Goal: Task Accomplishment & Management: Manage account settings

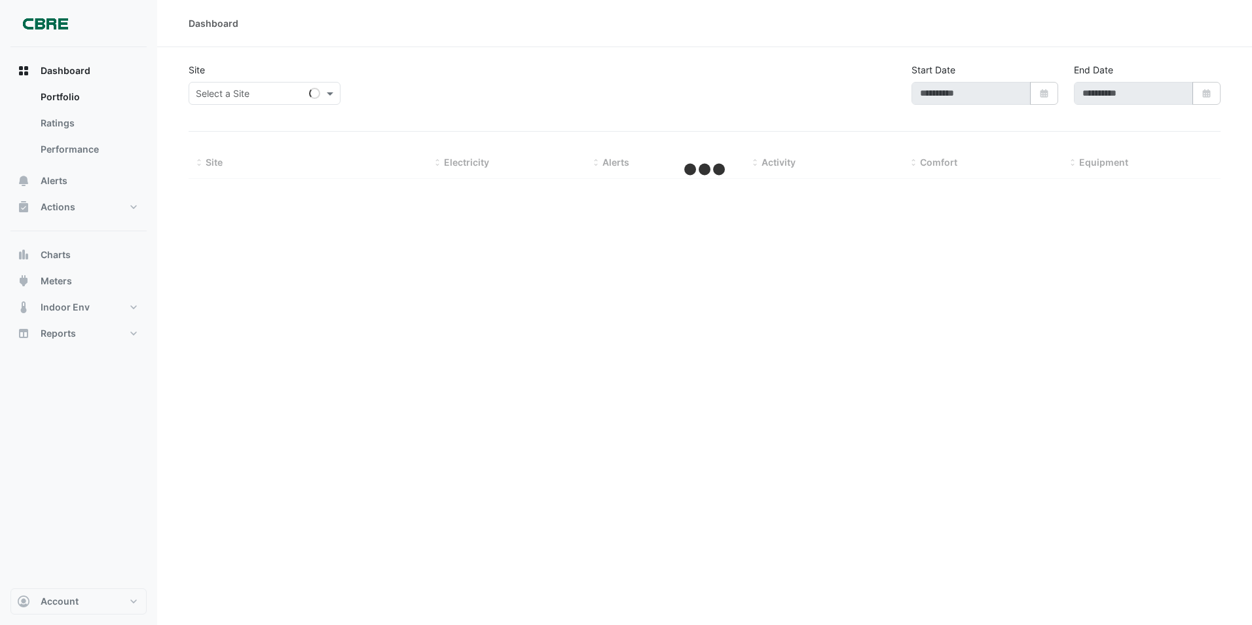
type input "**********"
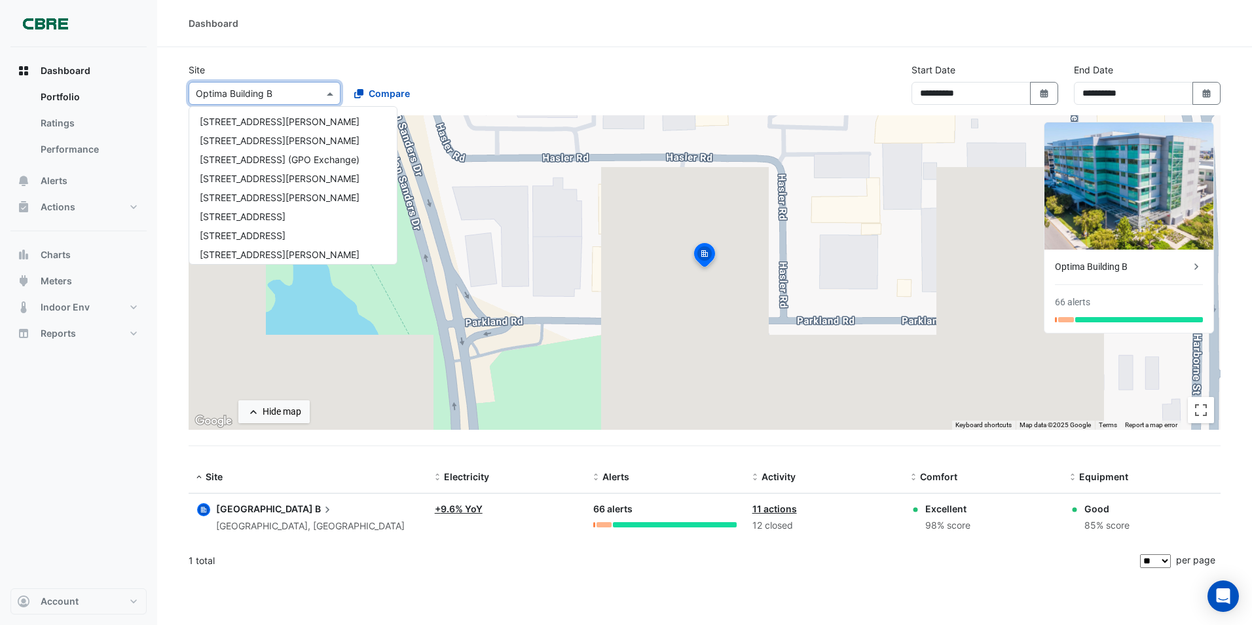
click at [328, 90] on span at bounding box center [331, 93] width 16 height 14
click at [295, 94] on input "text" at bounding box center [251, 94] width 111 height 14
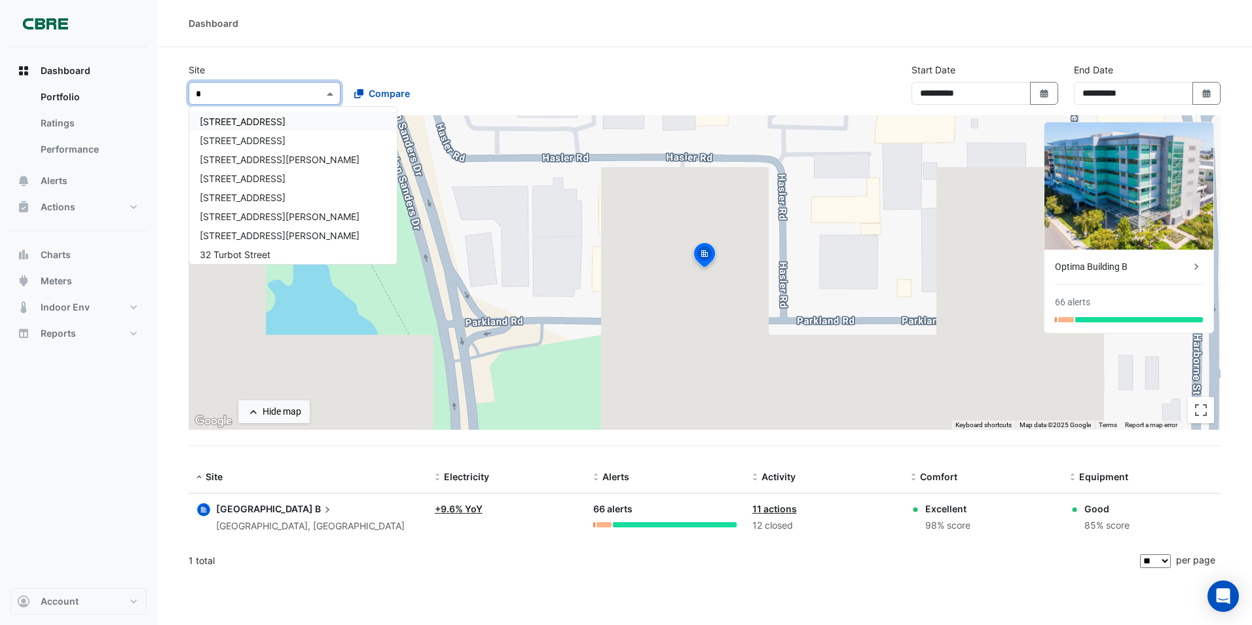
type input "**"
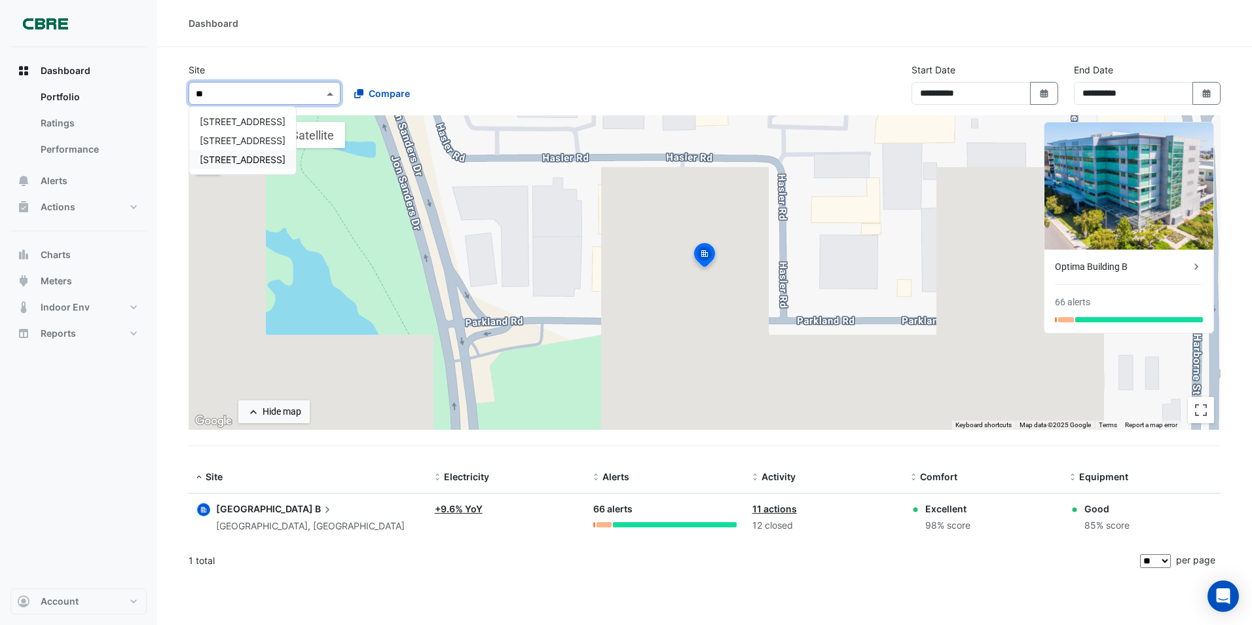
click at [296, 164] on div "[STREET_ADDRESS]" at bounding box center [242, 159] width 107 height 19
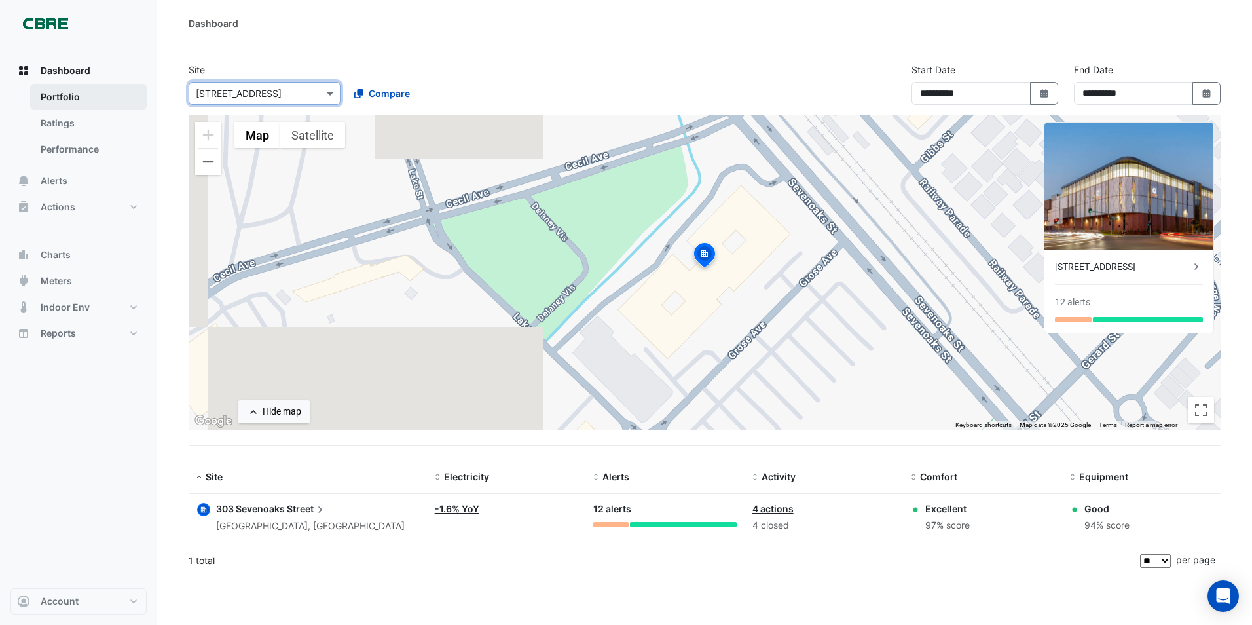
click at [60, 96] on link "Portfolio" at bounding box center [88, 97] width 117 height 26
click at [59, 117] on link "Ratings" at bounding box center [88, 123] width 117 height 26
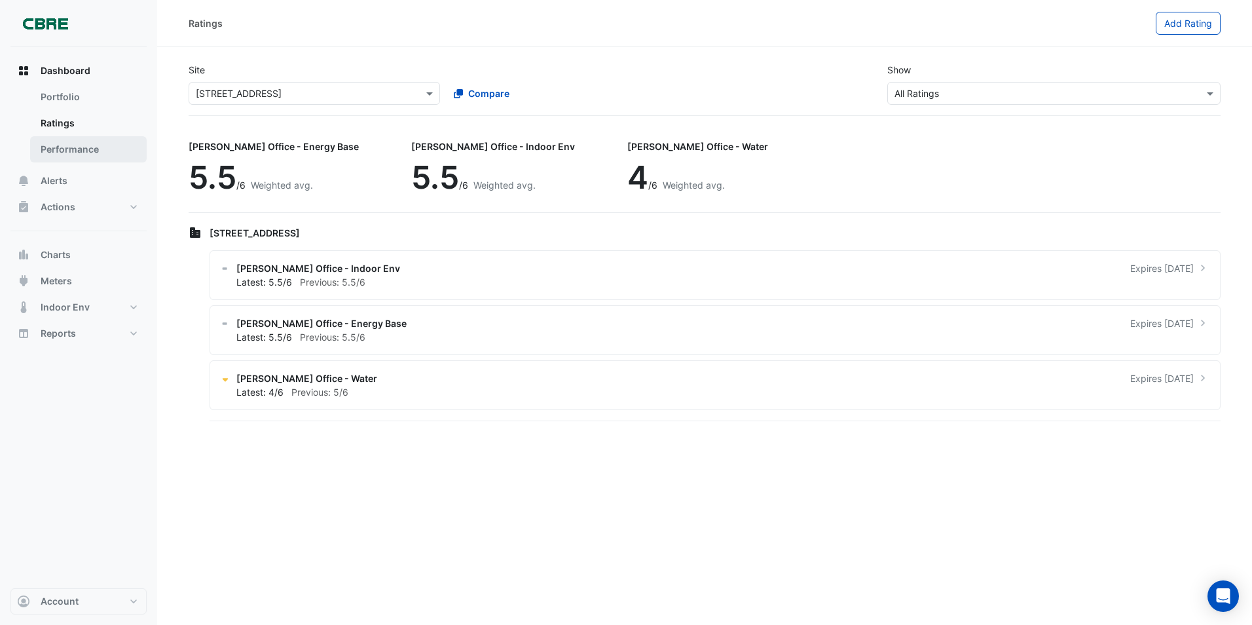
click at [57, 157] on link "Performance" at bounding box center [88, 149] width 117 height 26
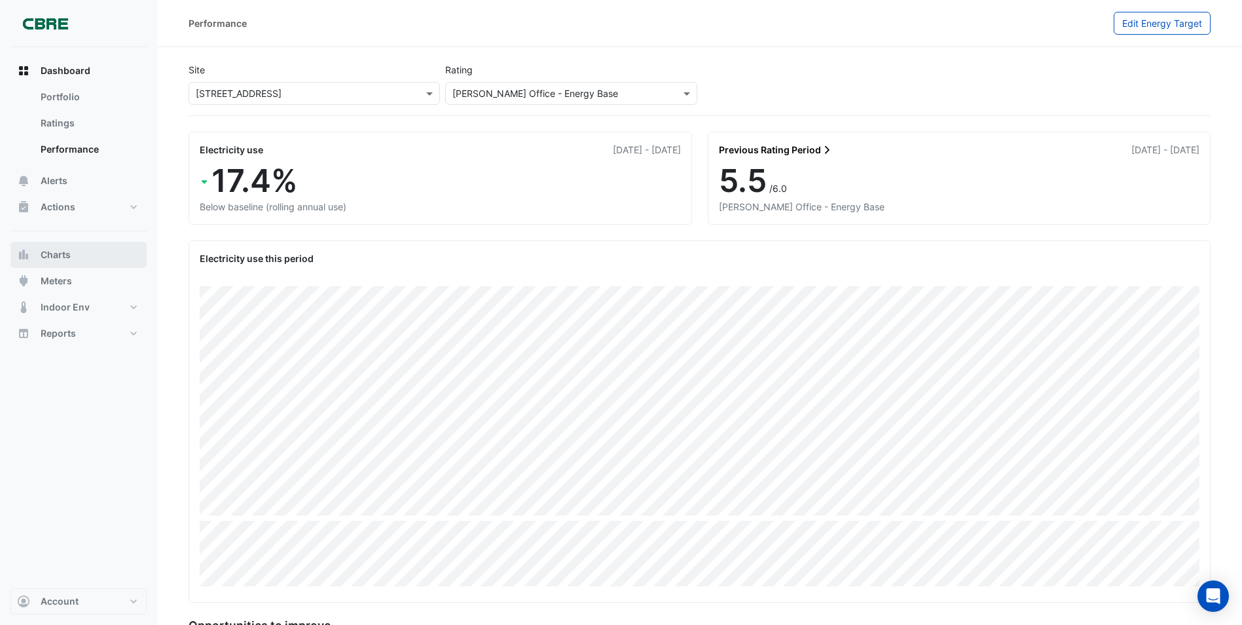
click at [65, 255] on span "Charts" at bounding box center [56, 254] width 30 height 13
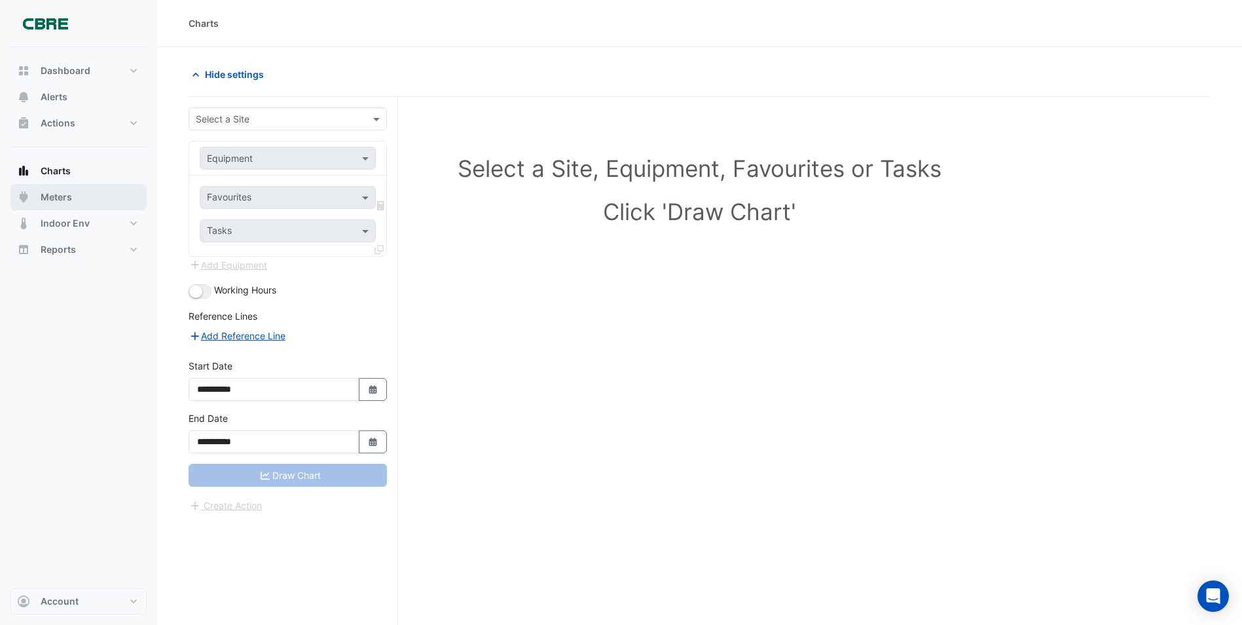
click at [66, 200] on span "Meters" at bounding box center [56, 197] width 31 height 13
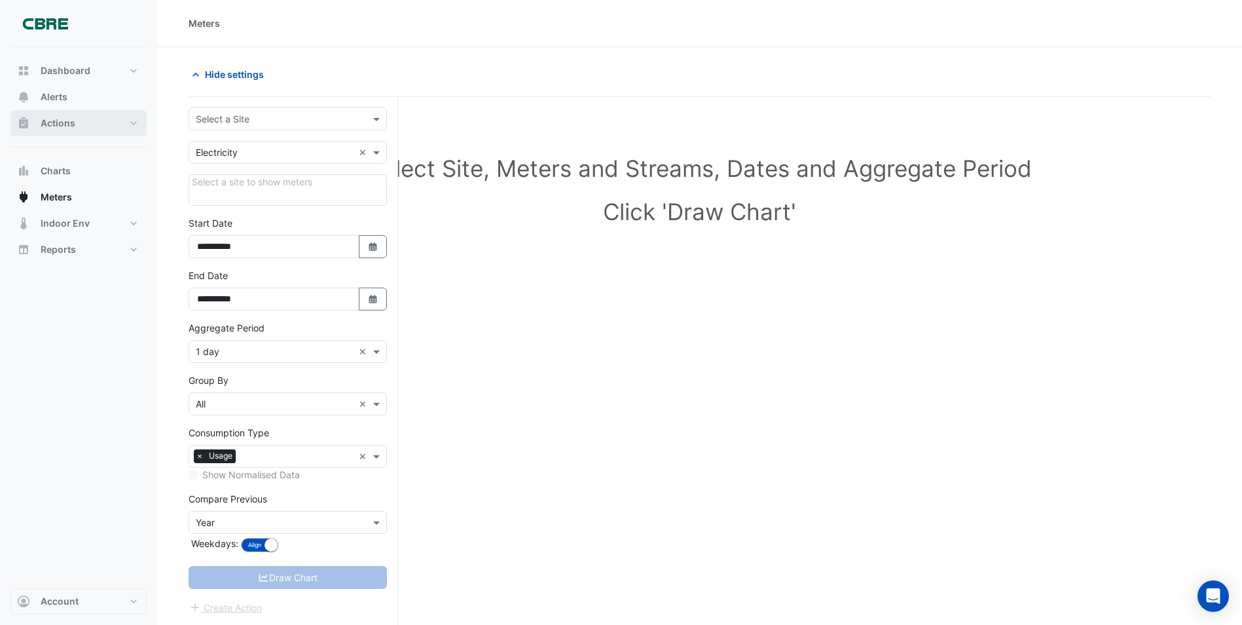
click at [53, 123] on span "Actions" at bounding box center [58, 123] width 35 height 13
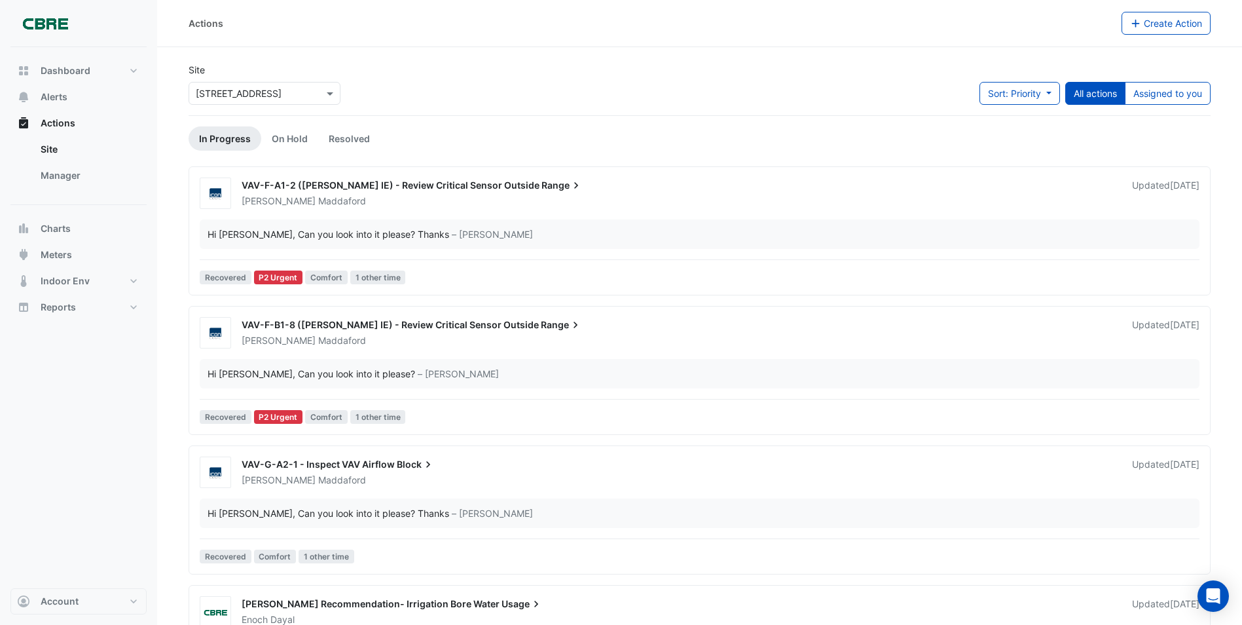
click at [334, 230] on div "Hi [PERSON_NAME], Can you look into it please? Thanks" at bounding box center [329, 234] width 242 height 14
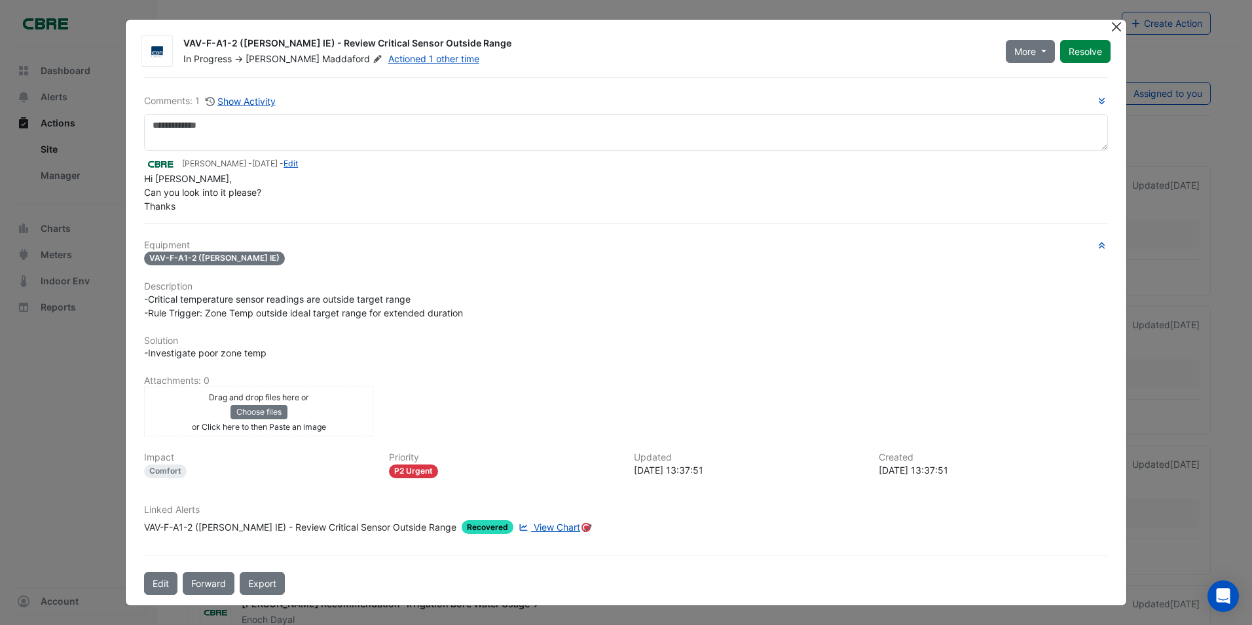
click at [1116, 27] on button "Close" at bounding box center [1117, 27] width 14 height 14
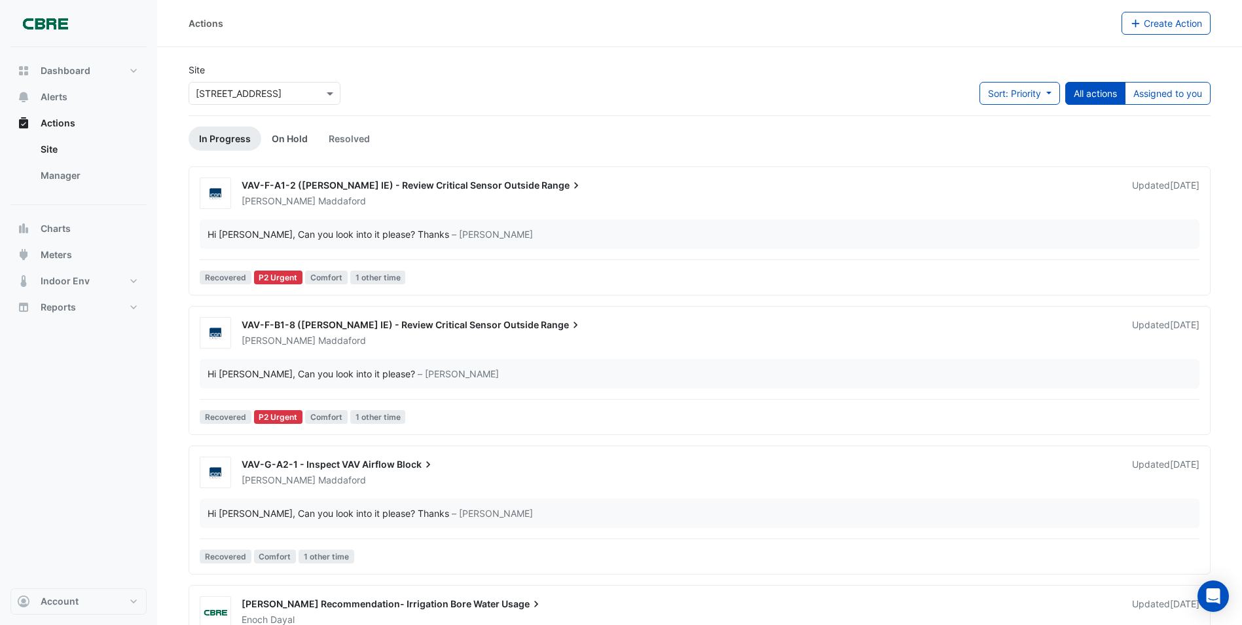
click at [295, 141] on link "On Hold" at bounding box center [289, 138] width 57 height 24
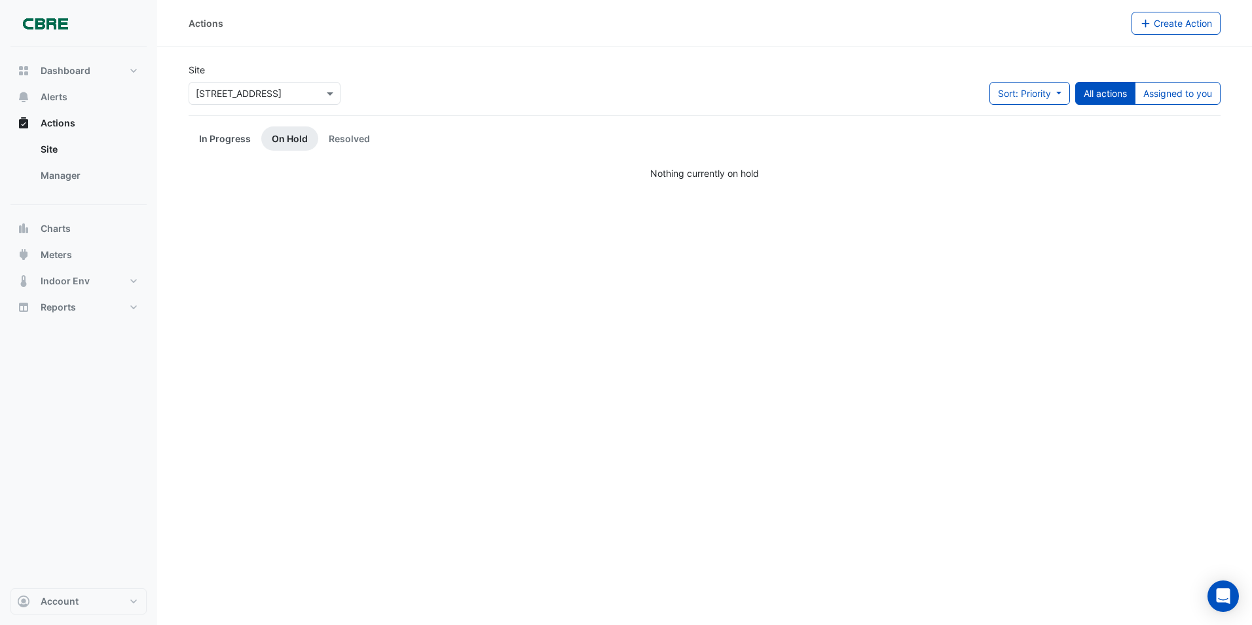
click at [240, 141] on link "In Progress" at bounding box center [225, 138] width 73 height 24
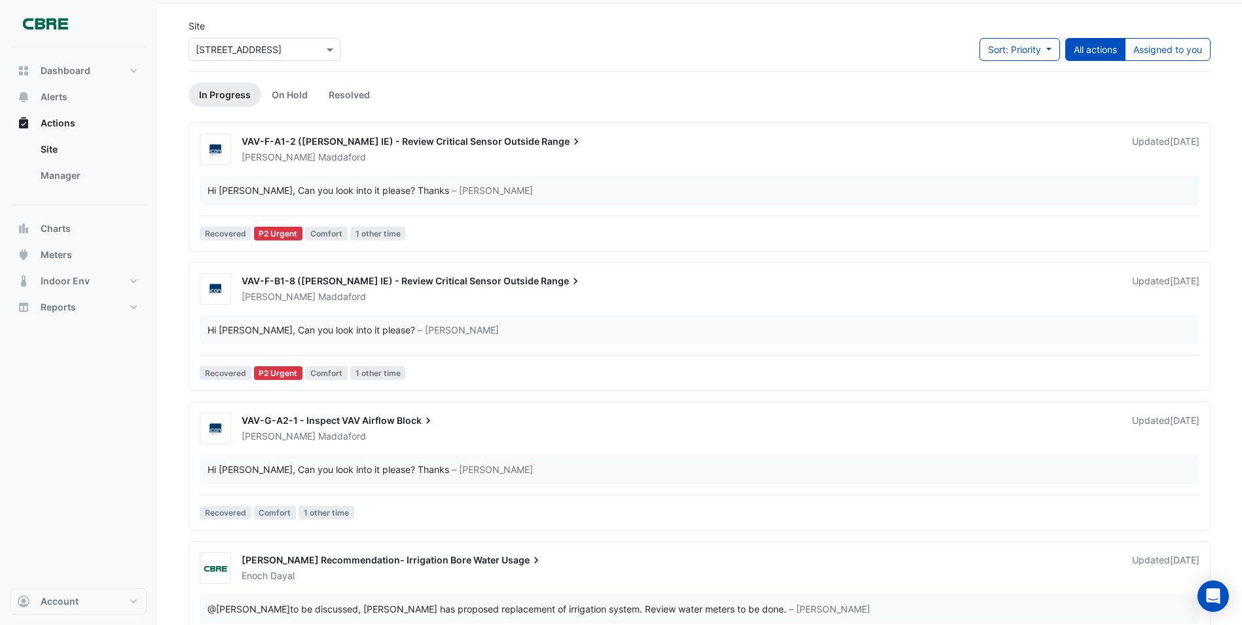
scroll to position [64, 0]
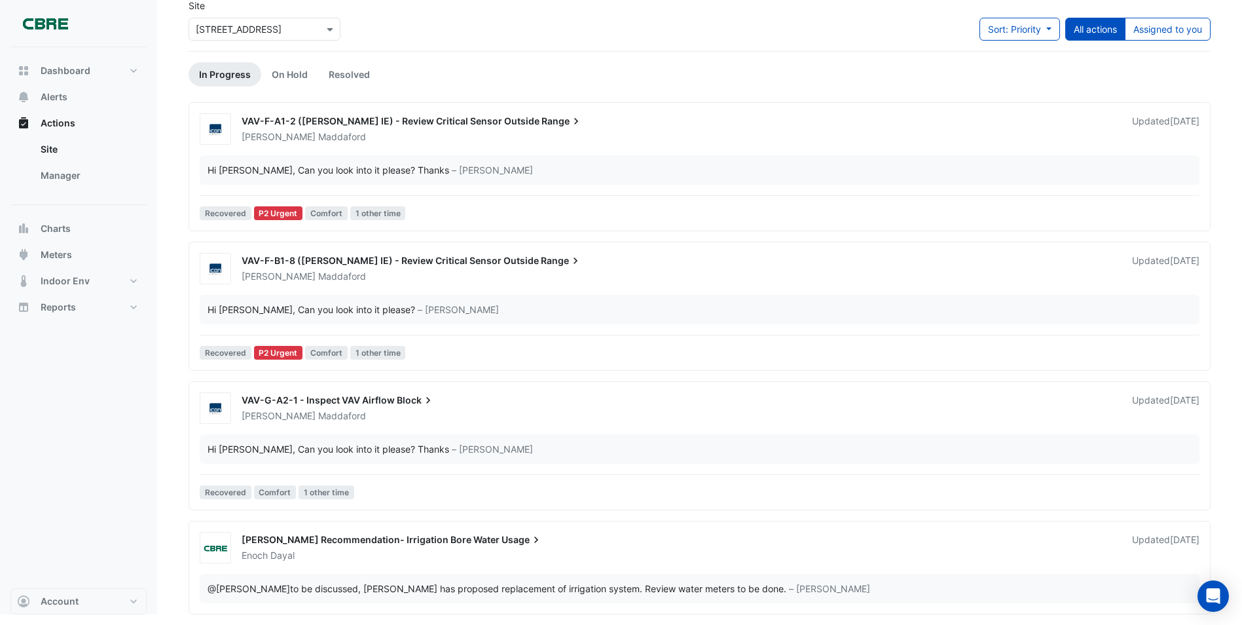
click at [347, 536] on span "[PERSON_NAME] Recommendation- Irrigation Bore Water" at bounding box center [371, 539] width 258 height 11
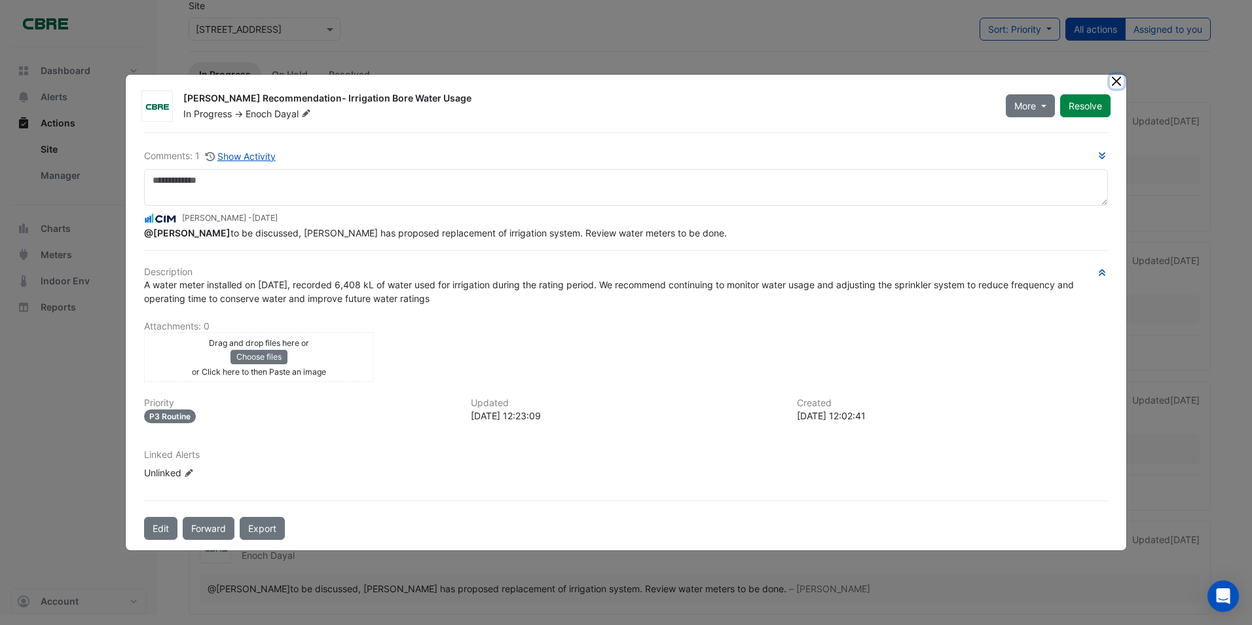
click at [1116, 86] on button "Close" at bounding box center [1117, 82] width 14 height 14
